Goal: Book appointment/travel/reservation

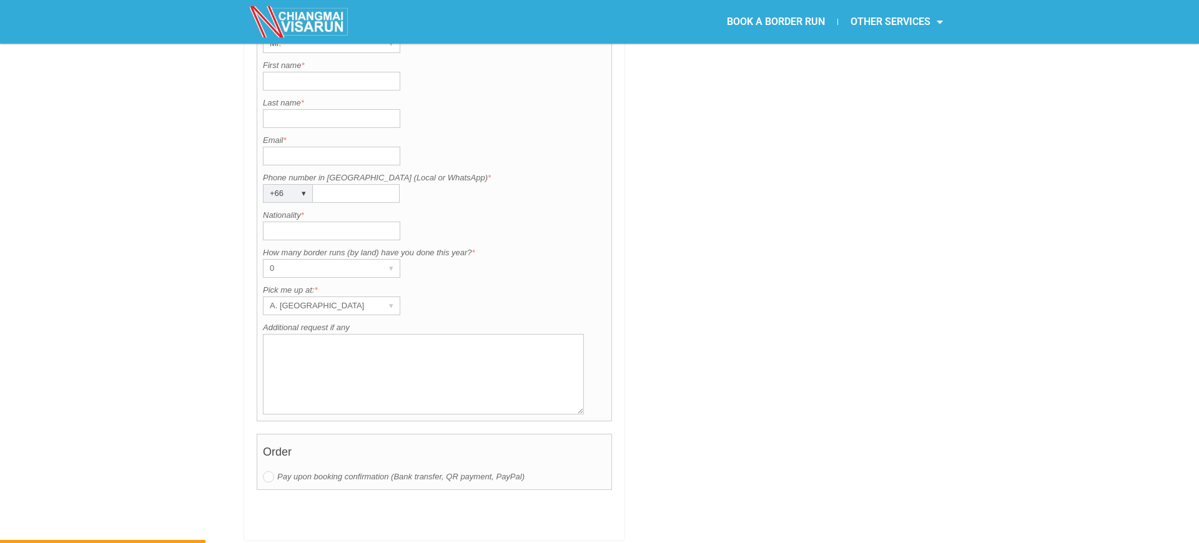
scroll to position [979, 0]
click at [335, 297] on div "A. [GEOGRAPHIC_DATA]" at bounding box center [320, 305] width 112 height 17
click at [537, 283] on div "Pick me up at: is required. Pick me up at: * A. [GEOGRAPHIC_DATA] ▾ A. [GEOGRAP…" at bounding box center [434, 298] width 343 height 31
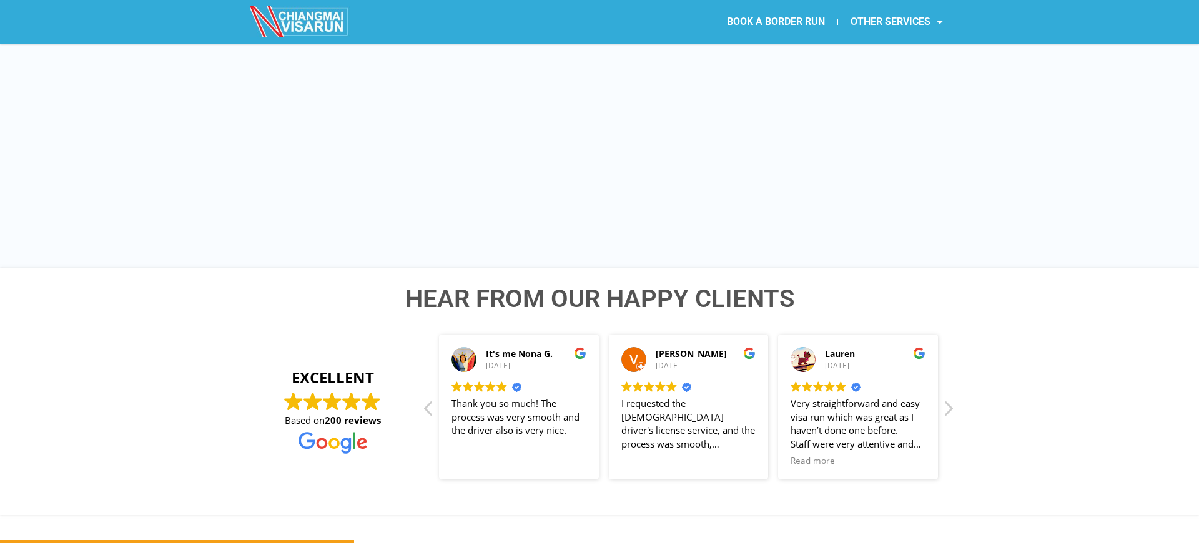
scroll to position [1584, 0]
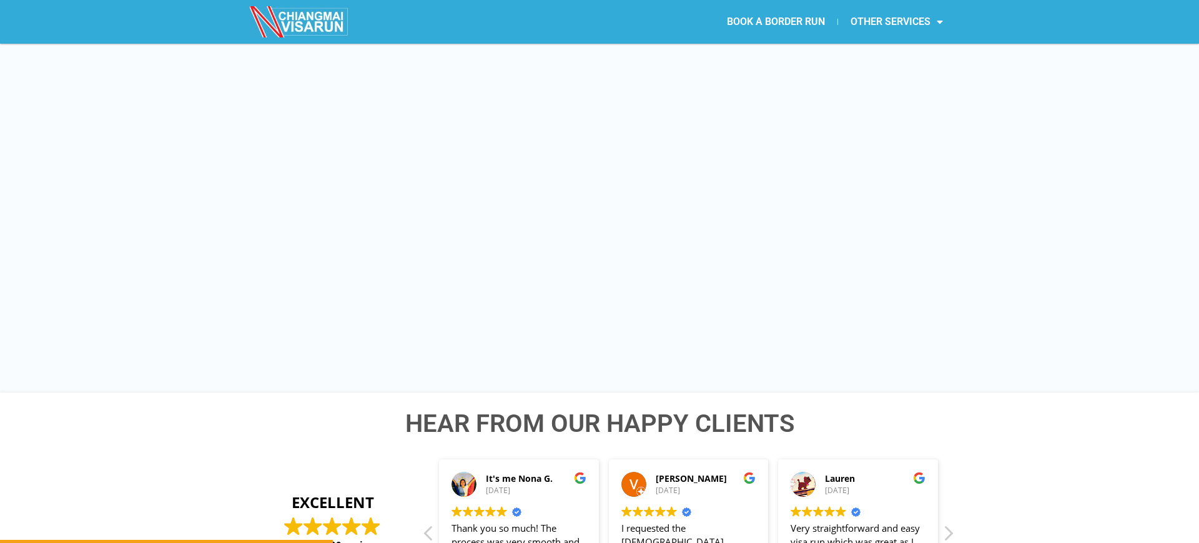
click at [119, 254] on div "WE OFFER 12 PICK UP LOCATIONS IN [GEOGRAPHIC_DATA], SELECT THE CLOSEST LOCATION…" at bounding box center [599, 177] width 1199 height 432
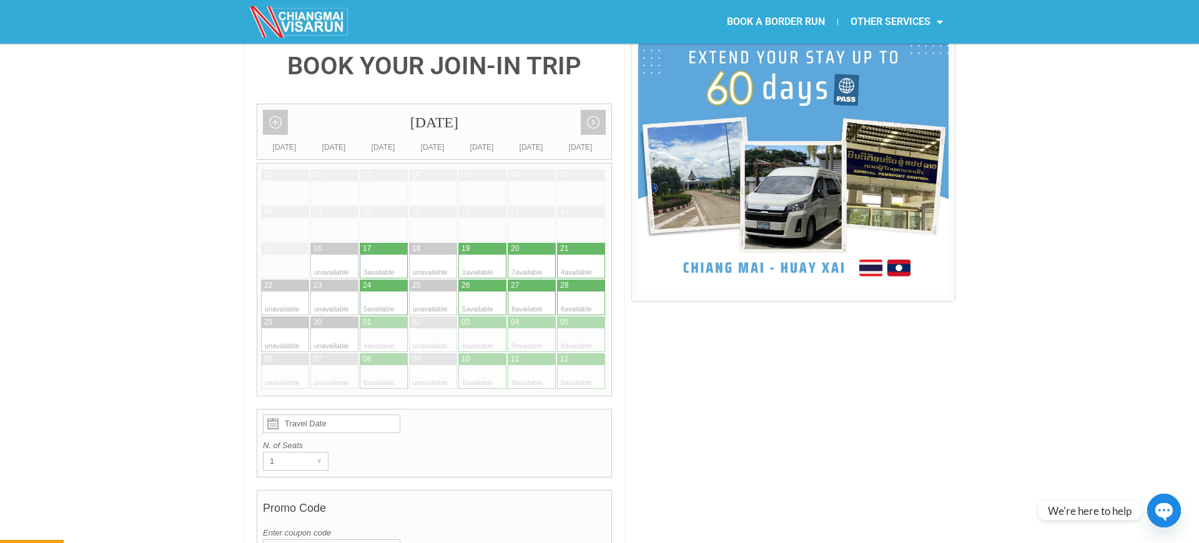
scroll to position [312, 0]
click at [591, 109] on link "Next month" at bounding box center [593, 121] width 25 height 25
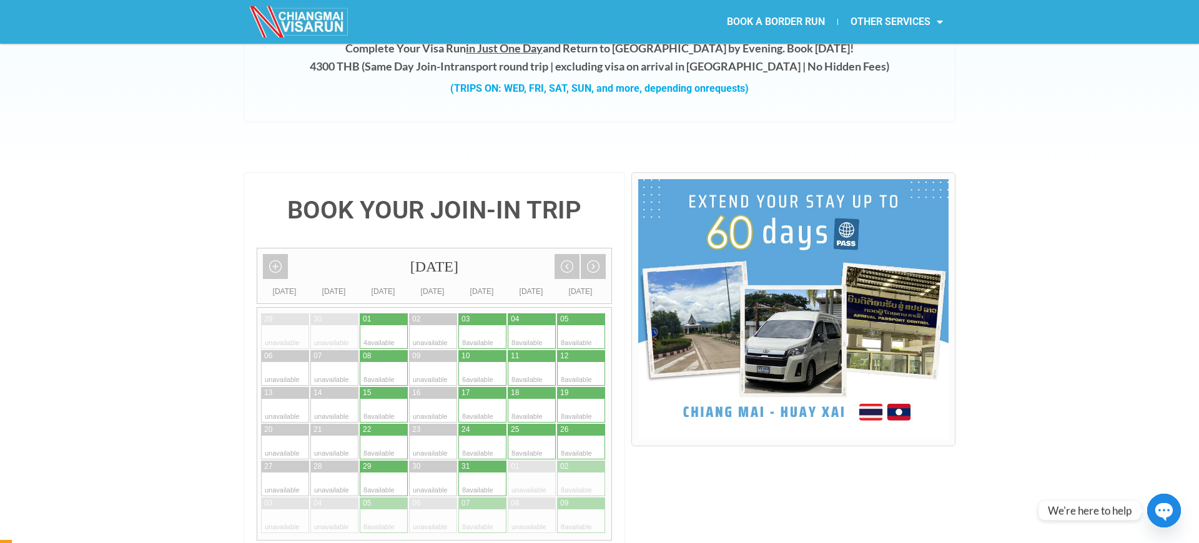
scroll to position [0, 0]
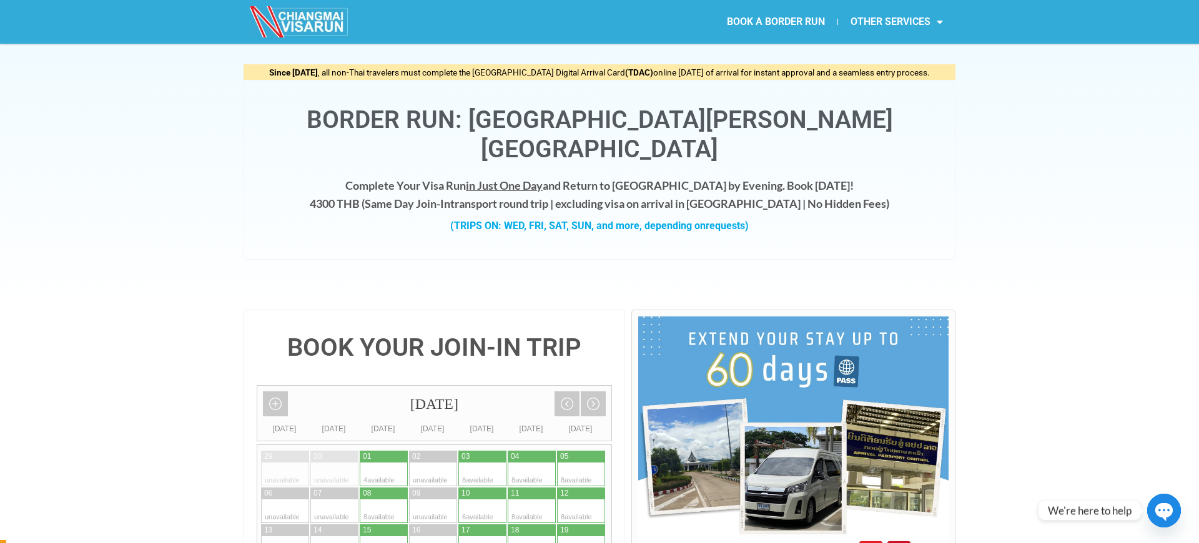
scroll to position [30, 0]
drag, startPoint x: 352, startPoint y: 175, endPoint x: 377, endPoint y: 174, distance: 25.7
click at [377, 176] on h4 "Complete Your Visa Run in Just One Day and Return to [GEOGRAPHIC_DATA] by Eveni…" at bounding box center [600, 194] width 686 height 36
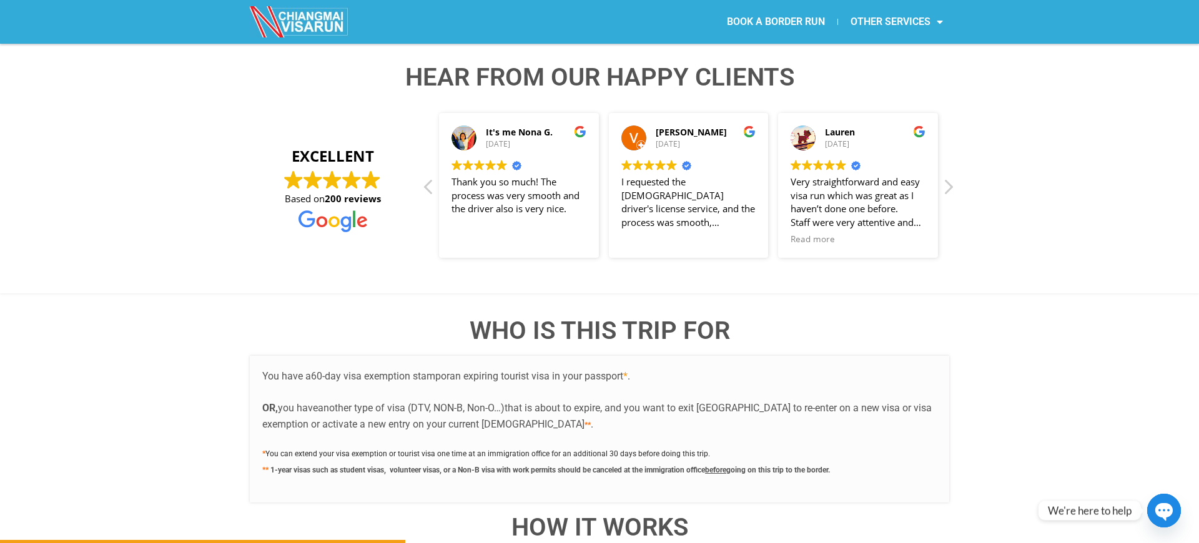
scroll to position [1932, 0]
click at [947, 174] on div "Next review" at bounding box center [947, 189] width 15 height 30
click at [951, 174] on div "Next review" at bounding box center [947, 189] width 15 height 30
click at [945, 174] on div "Next review" at bounding box center [947, 189] width 15 height 30
click at [959, 157] on div "Hear from Our Happy Clients EXCELLENT Based on 200 reviews It's me [PERSON_NAME…" at bounding box center [599, 168] width 1199 height 247
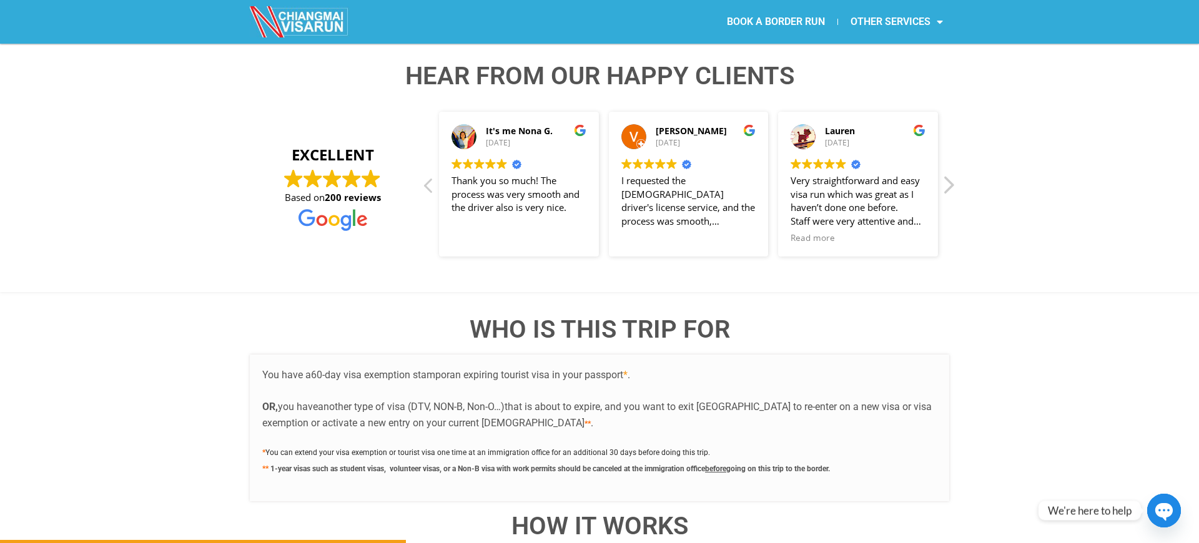
click at [951, 174] on div "Next review" at bounding box center [947, 189] width 15 height 30
